Goal: Information Seeking & Learning: Learn about a topic

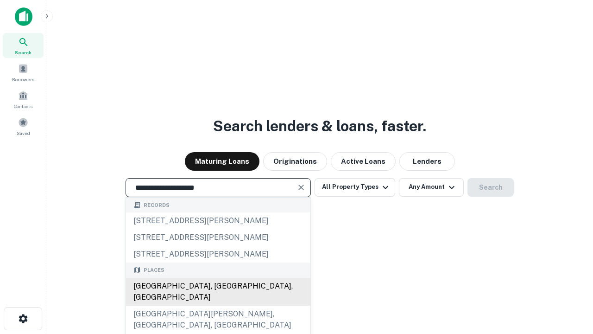
click at [218, 305] on div "Santa Monica, CA, USA" at bounding box center [218, 292] width 184 height 28
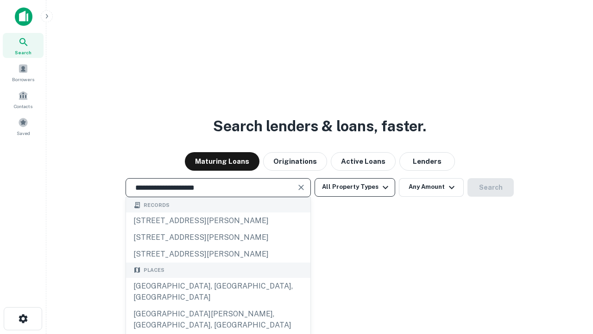
click at [355, 187] on button "All Property Types" at bounding box center [355, 187] width 81 height 19
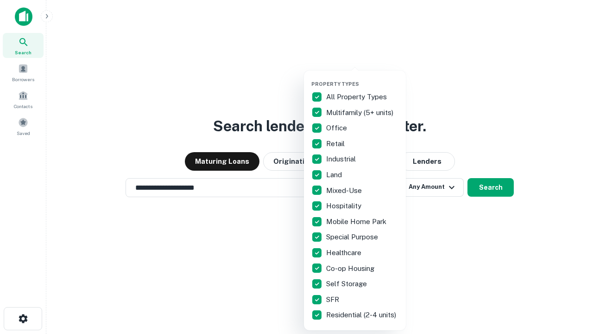
type input "**********"
click at [362, 78] on button "button" at bounding box center [362, 78] width 102 height 0
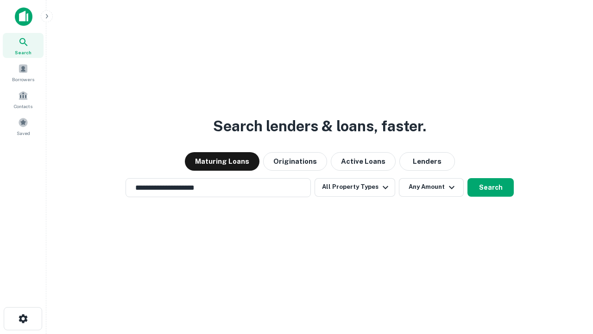
scroll to position [14, 0]
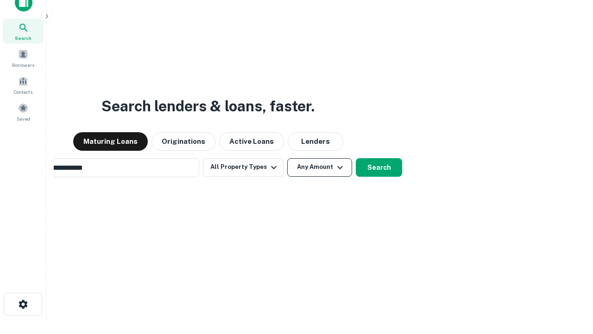
click at [287, 158] on button "Any Amount" at bounding box center [319, 167] width 65 height 19
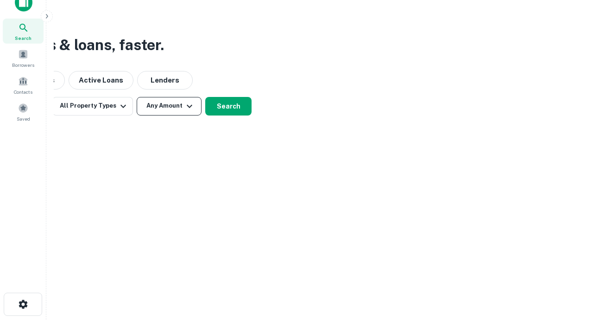
scroll to position [15, 0]
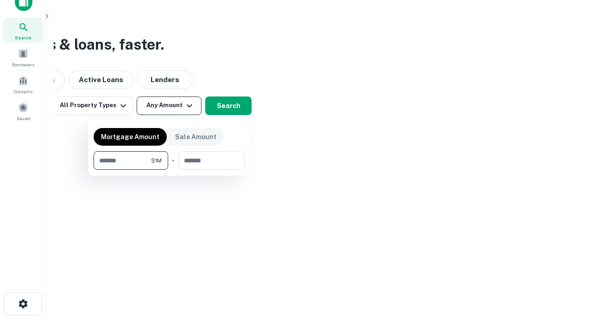
type input "*******"
click at [169, 170] on button "button" at bounding box center [169, 170] width 151 height 0
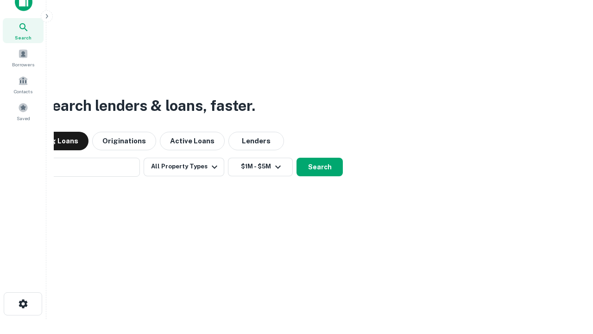
scroll to position [14, 0]
click at [297, 158] on button "Search" at bounding box center [320, 167] width 46 height 19
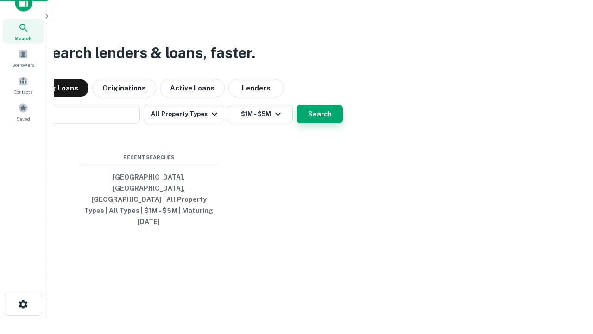
scroll to position [15, 0]
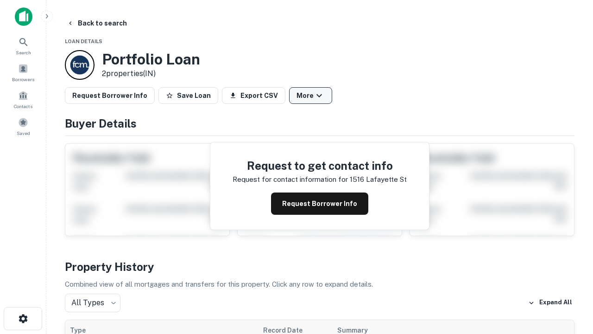
click at [310, 95] on button "More" at bounding box center [310, 95] width 43 height 17
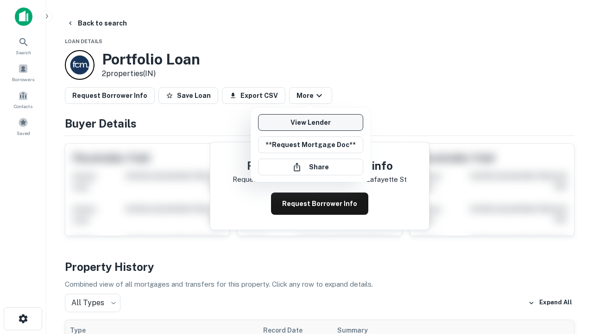
click at [310, 122] on link "View Lender" at bounding box center [310, 122] width 105 height 17
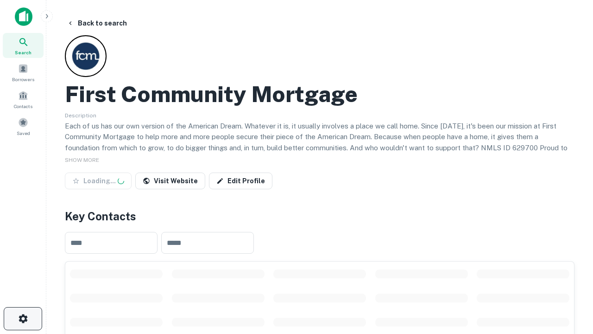
click at [23, 318] on icon "button" at bounding box center [23, 318] width 11 height 11
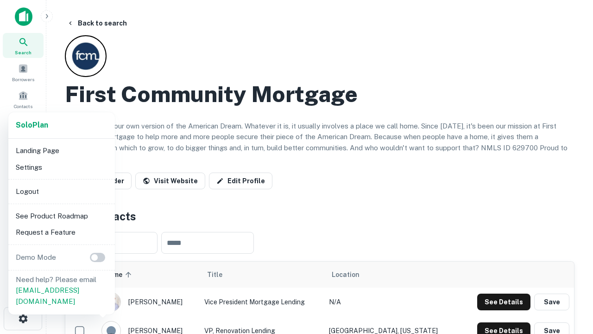
click at [61, 191] on li "Logout" at bounding box center [61, 191] width 99 height 17
